Goal: Check status: Check status

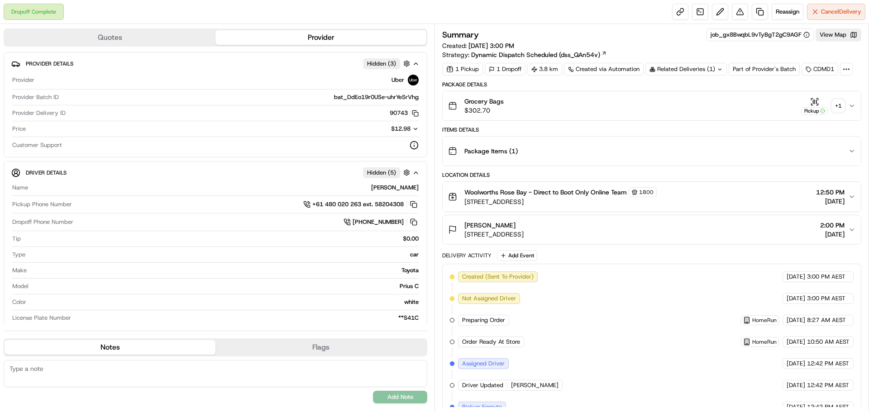
click at [851, 105] on icon "button" at bounding box center [851, 105] width 7 height 7
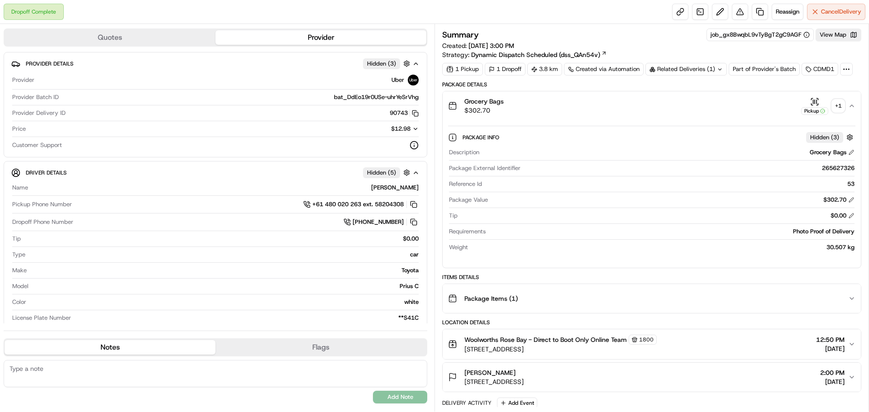
click at [838, 106] on div "+ 1" at bounding box center [838, 106] width 13 height 13
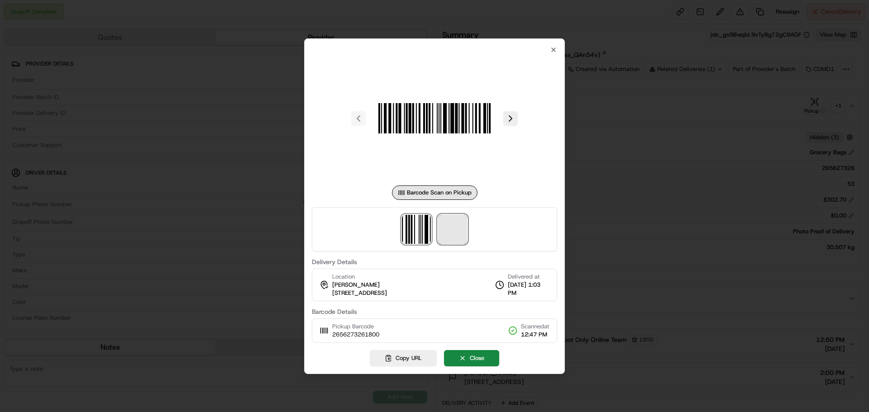
click at [449, 226] on span at bounding box center [452, 229] width 29 height 29
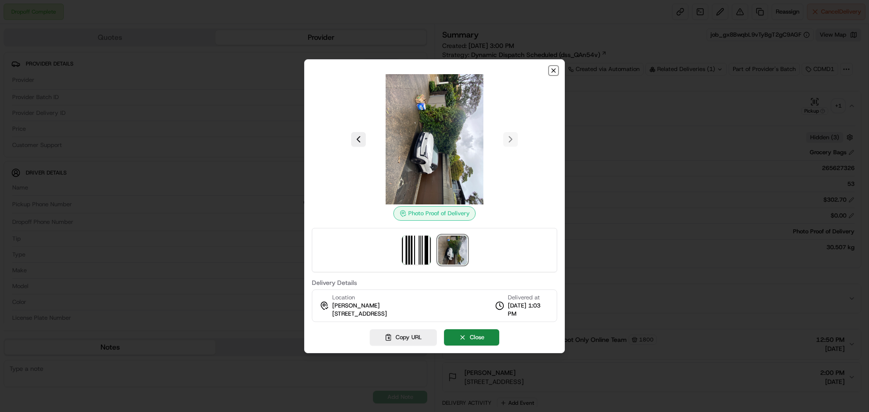
click at [556, 69] on icon "button" at bounding box center [553, 70] width 7 height 7
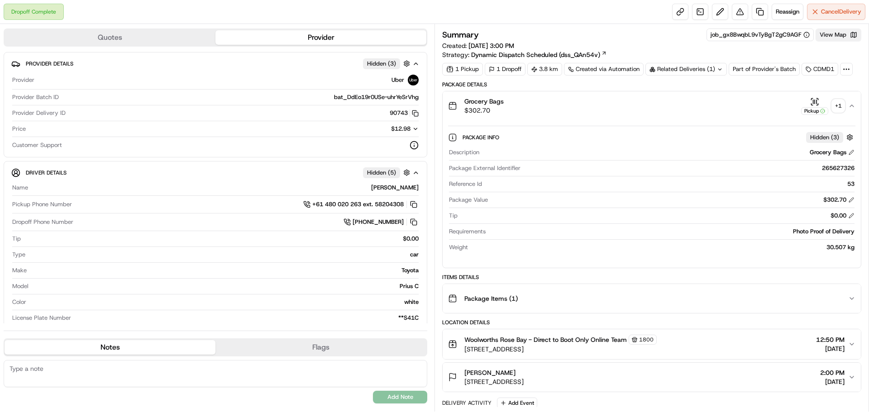
click at [845, 38] on button "View Map" at bounding box center [839, 35] width 46 height 13
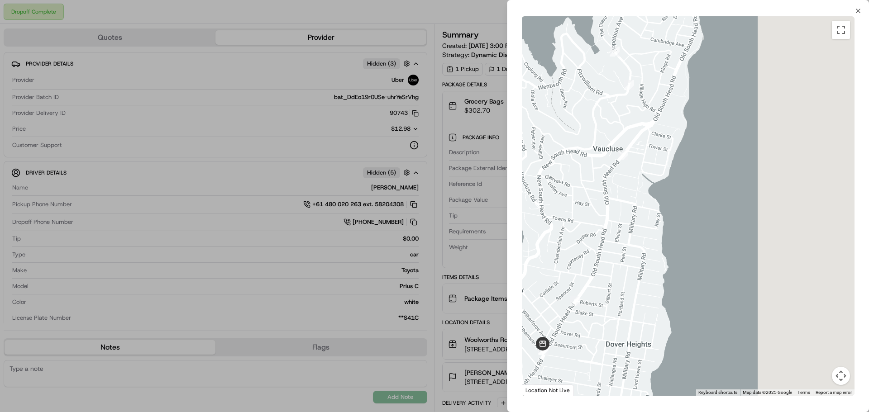
drag, startPoint x: 581, startPoint y: 171, endPoint x: 576, endPoint y: 286, distance: 115.1
click at [575, 284] on div at bounding box center [688, 206] width 333 height 380
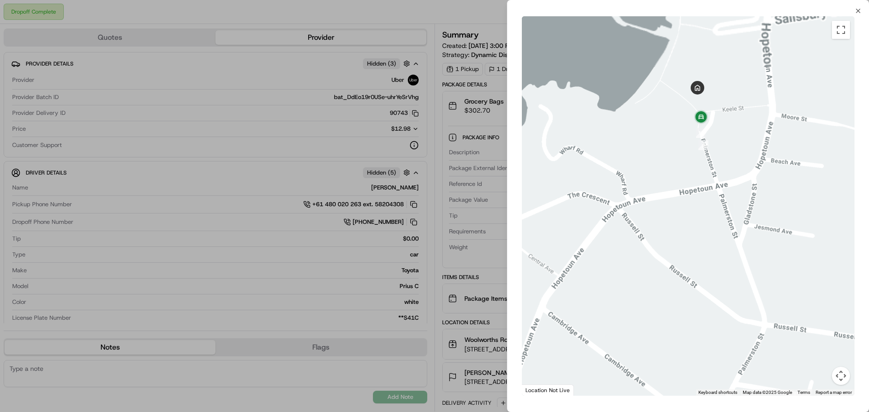
drag, startPoint x: 681, startPoint y: 244, endPoint x: 697, endPoint y: 323, distance: 80.9
click at [697, 320] on div at bounding box center [688, 206] width 333 height 380
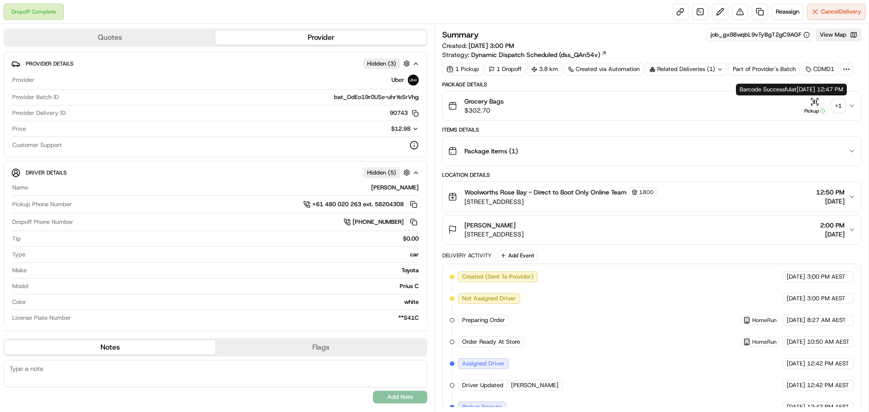
click at [850, 102] on button "Grocery Bags $302.70 Pickup + 1" at bounding box center [652, 105] width 418 height 29
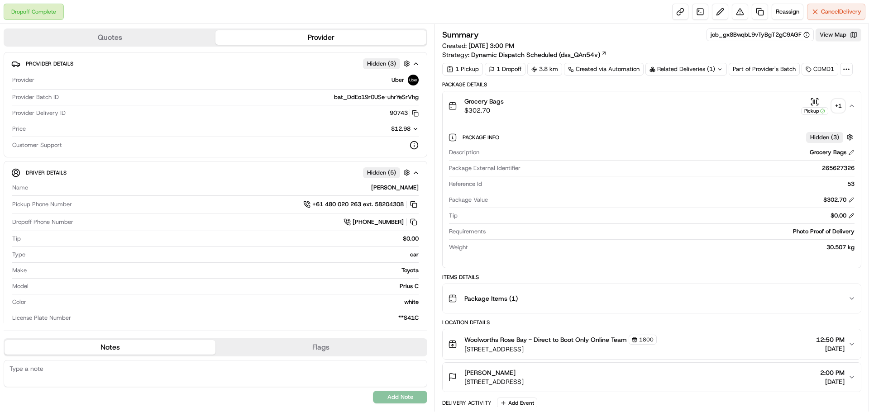
click at [843, 103] on div "+ 1" at bounding box center [838, 106] width 13 height 13
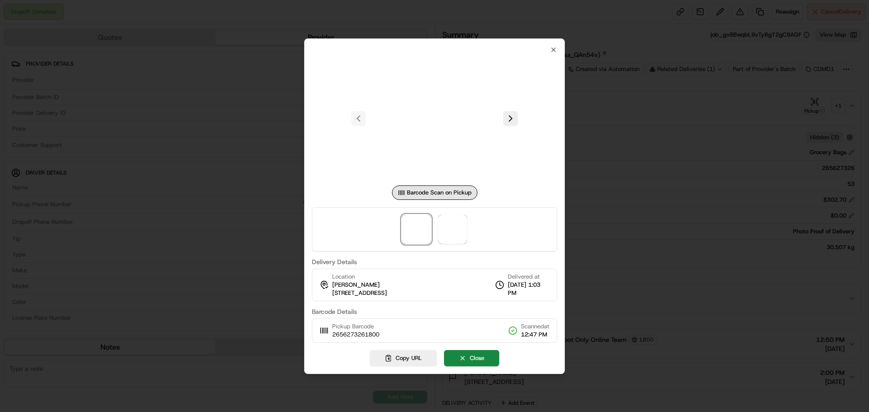
click at [843, 103] on div at bounding box center [434, 206] width 869 height 412
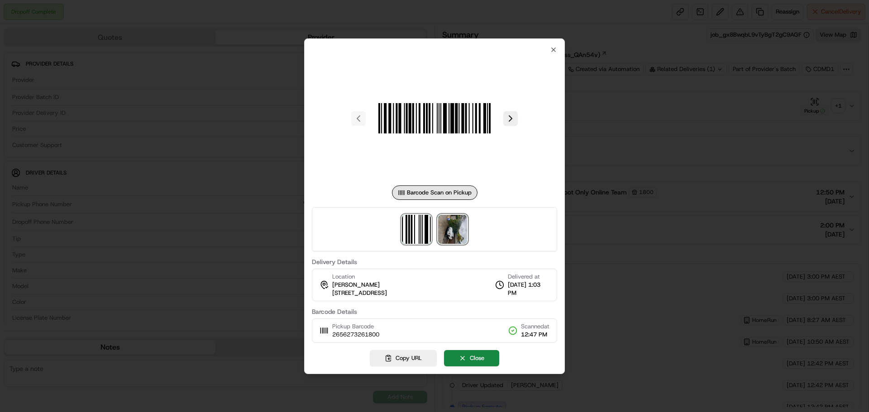
click at [447, 227] on img at bounding box center [452, 229] width 29 height 29
click at [626, 163] on div at bounding box center [434, 206] width 869 height 412
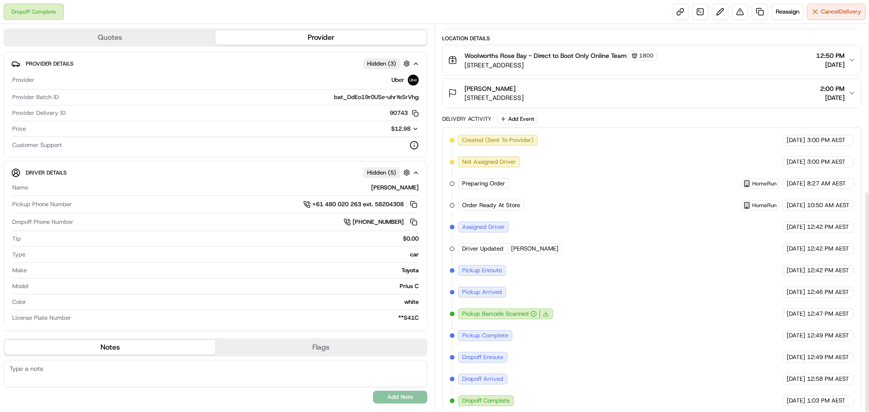
scroll to position [291, 0]
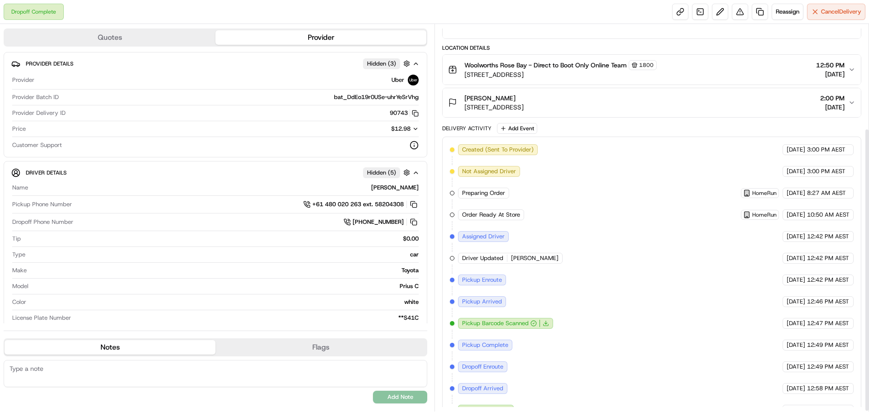
scroll to position [143, 0]
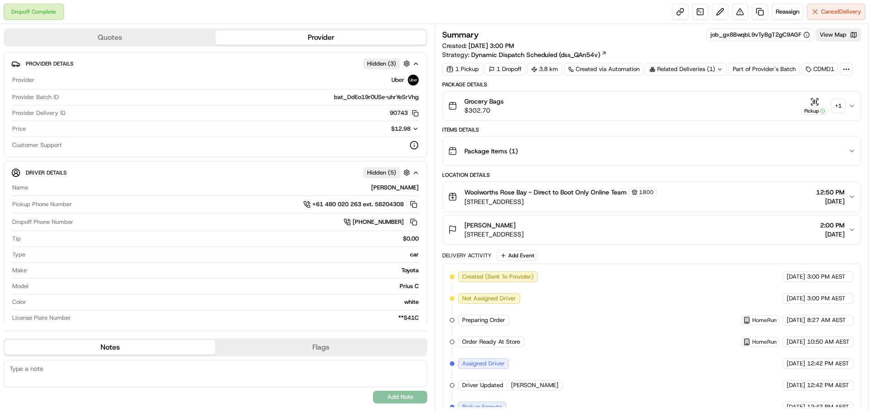
click at [840, 105] on div "+ 1" at bounding box center [838, 106] width 13 height 13
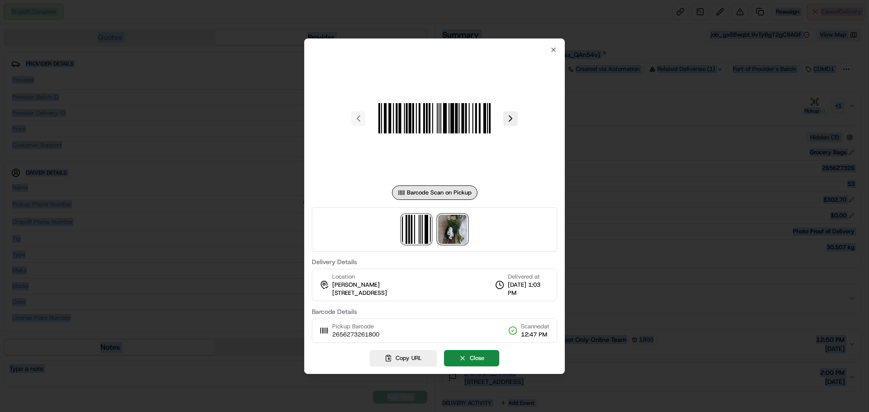
click at [448, 238] on img at bounding box center [452, 229] width 29 height 29
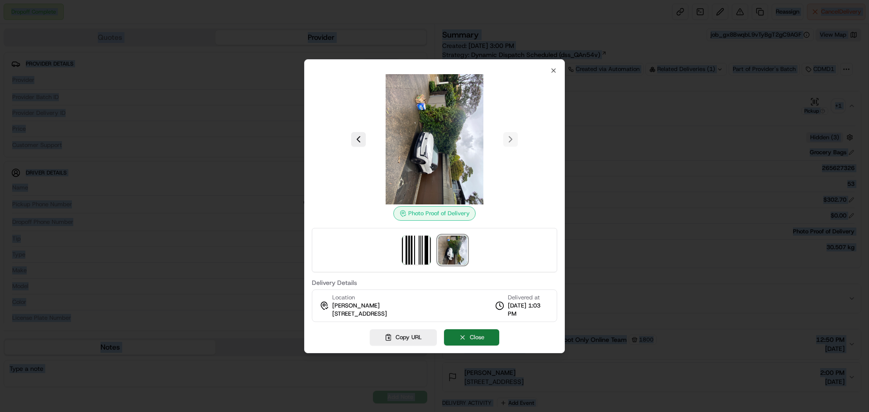
click at [481, 341] on button "Close" at bounding box center [471, 338] width 55 height 16
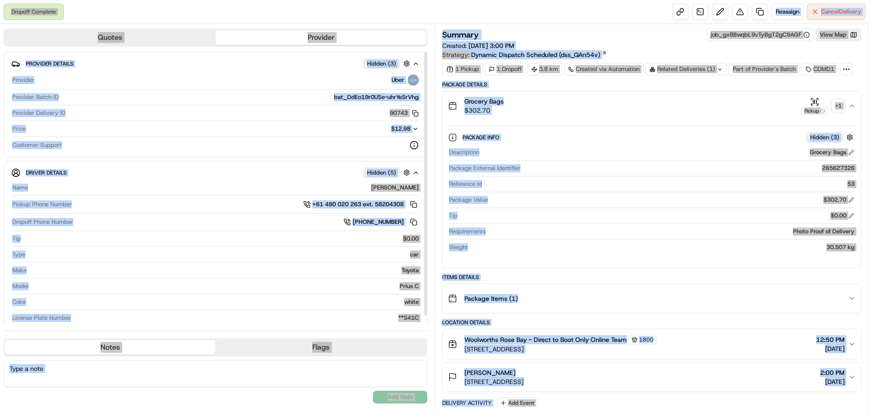
click at [321, 176] on div "Driver Details Hidden ( 5 )" at bounding box center [219, 172] width 387 height 11
